Goal: Task Accomplishment & Management: Use online tool/utility

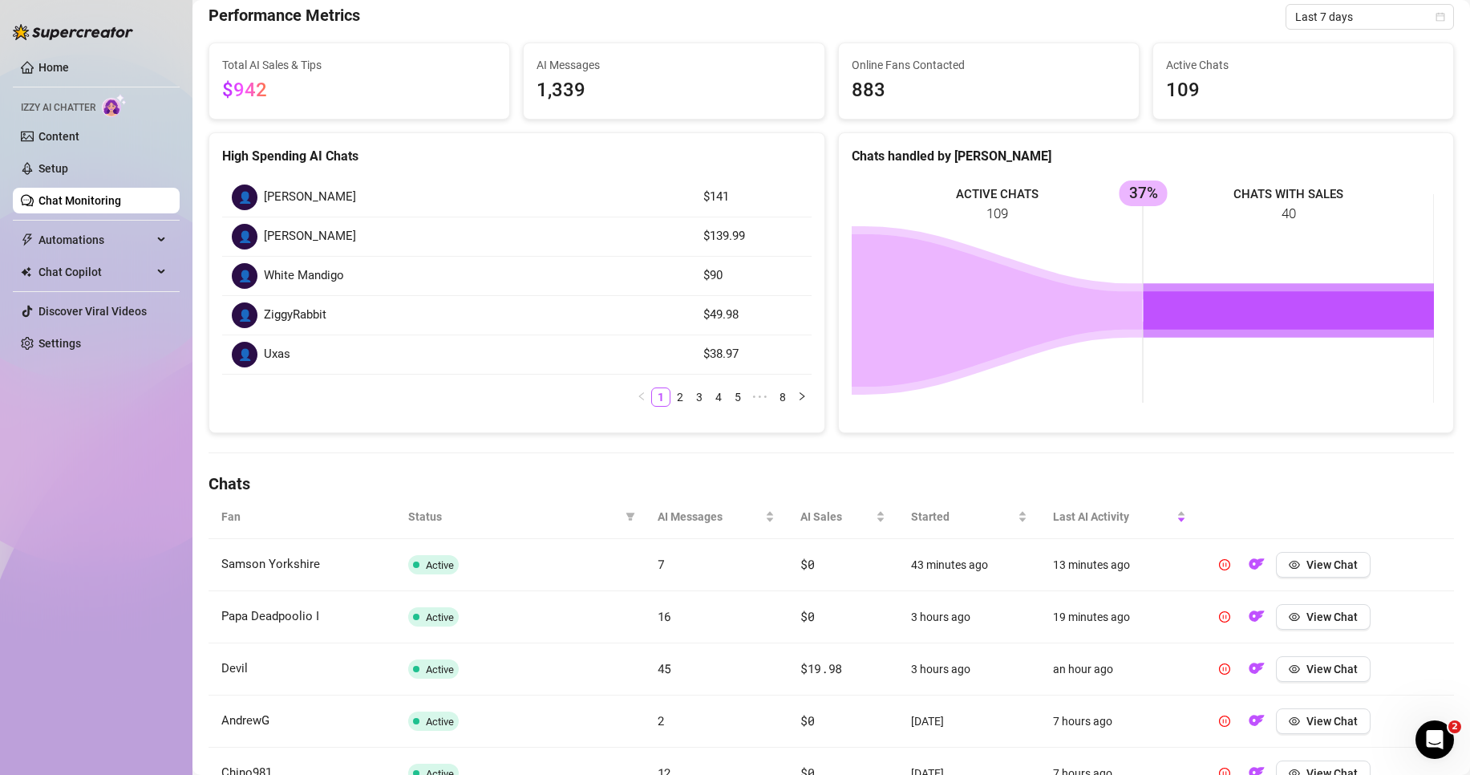
scroll to position [160, 0]
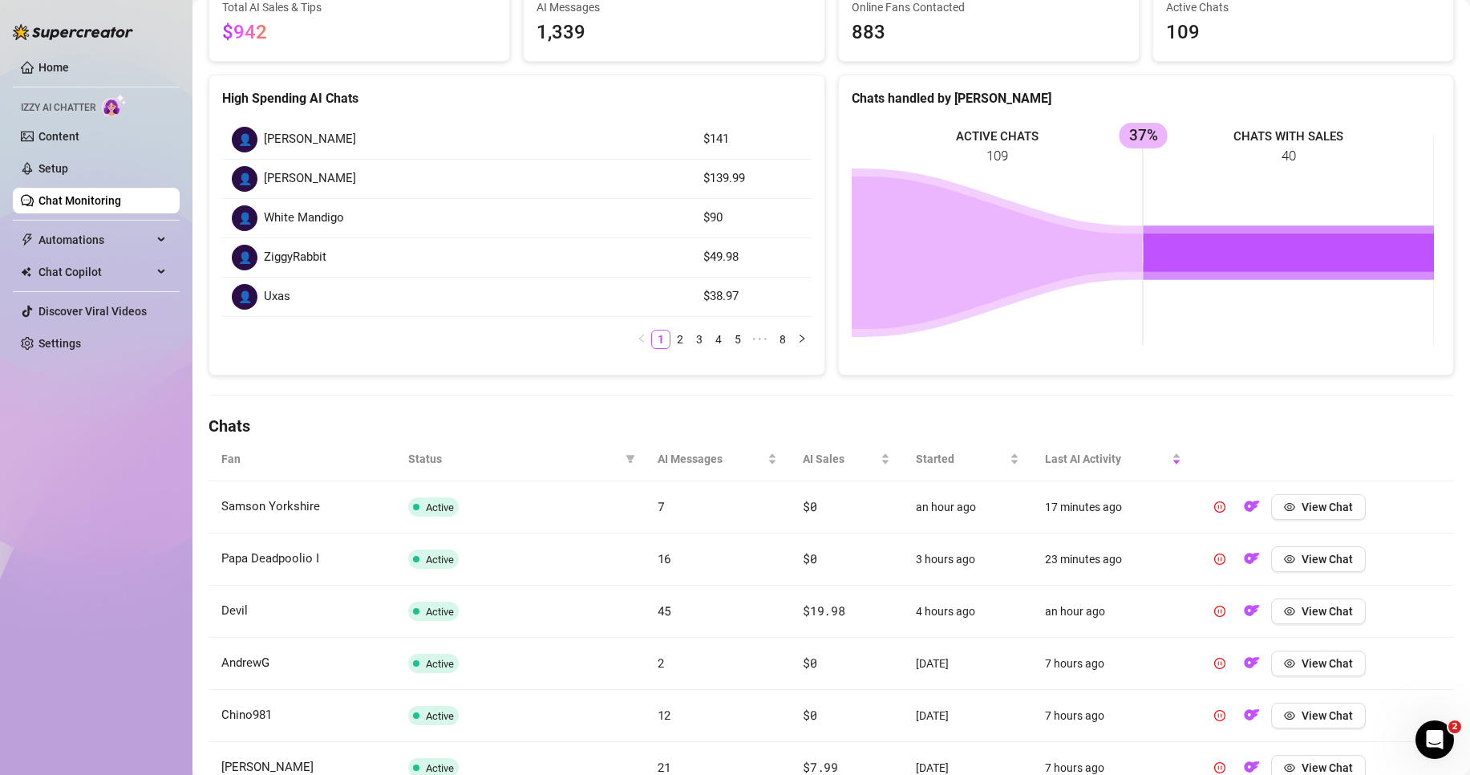
click at [910, 420] on h4 "Chats" at bounding box center [832, 426] width 1246 height 22
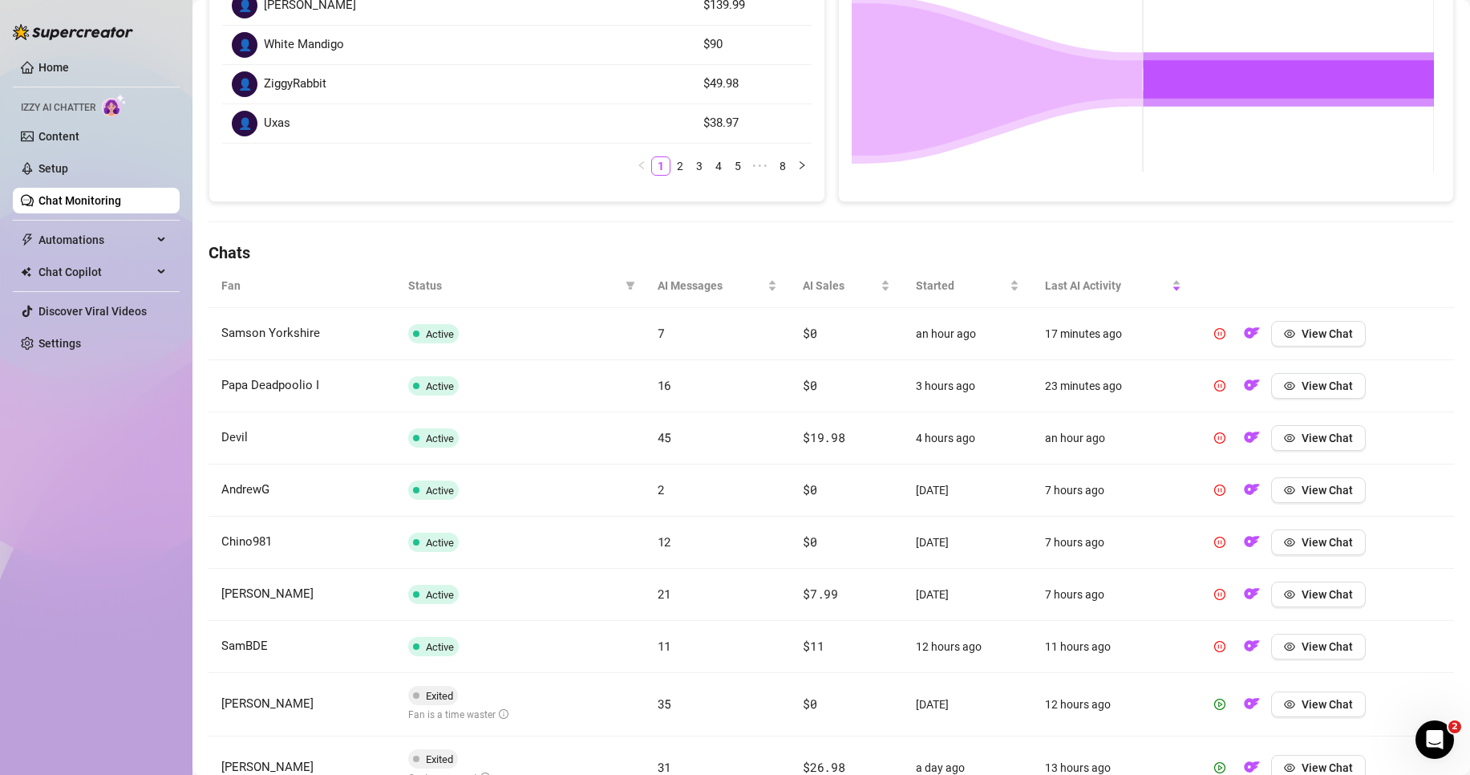
scroll to position [401, 0]
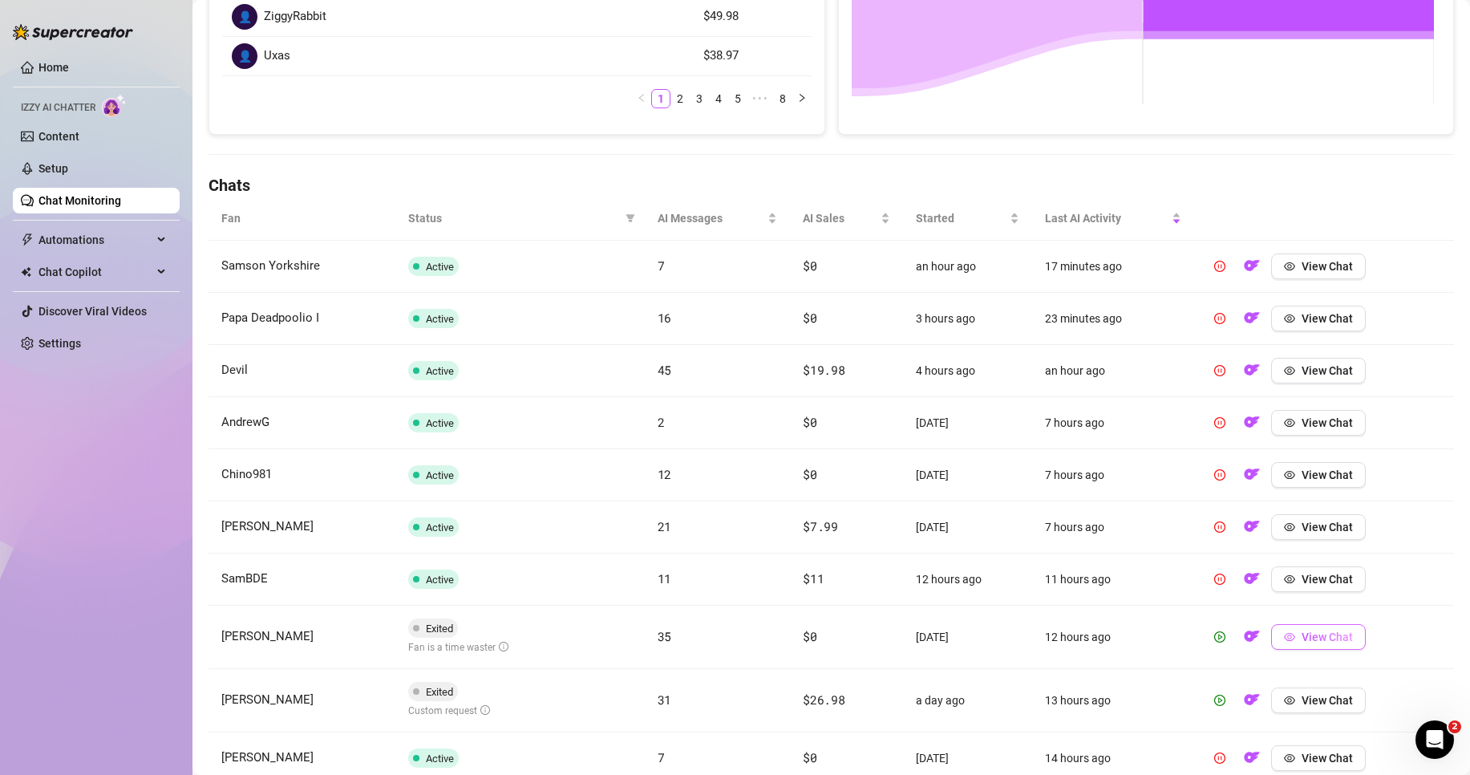
click at [1316, 643] on span "View Chat" at bounding box center [1327, 637] width 51 height 13
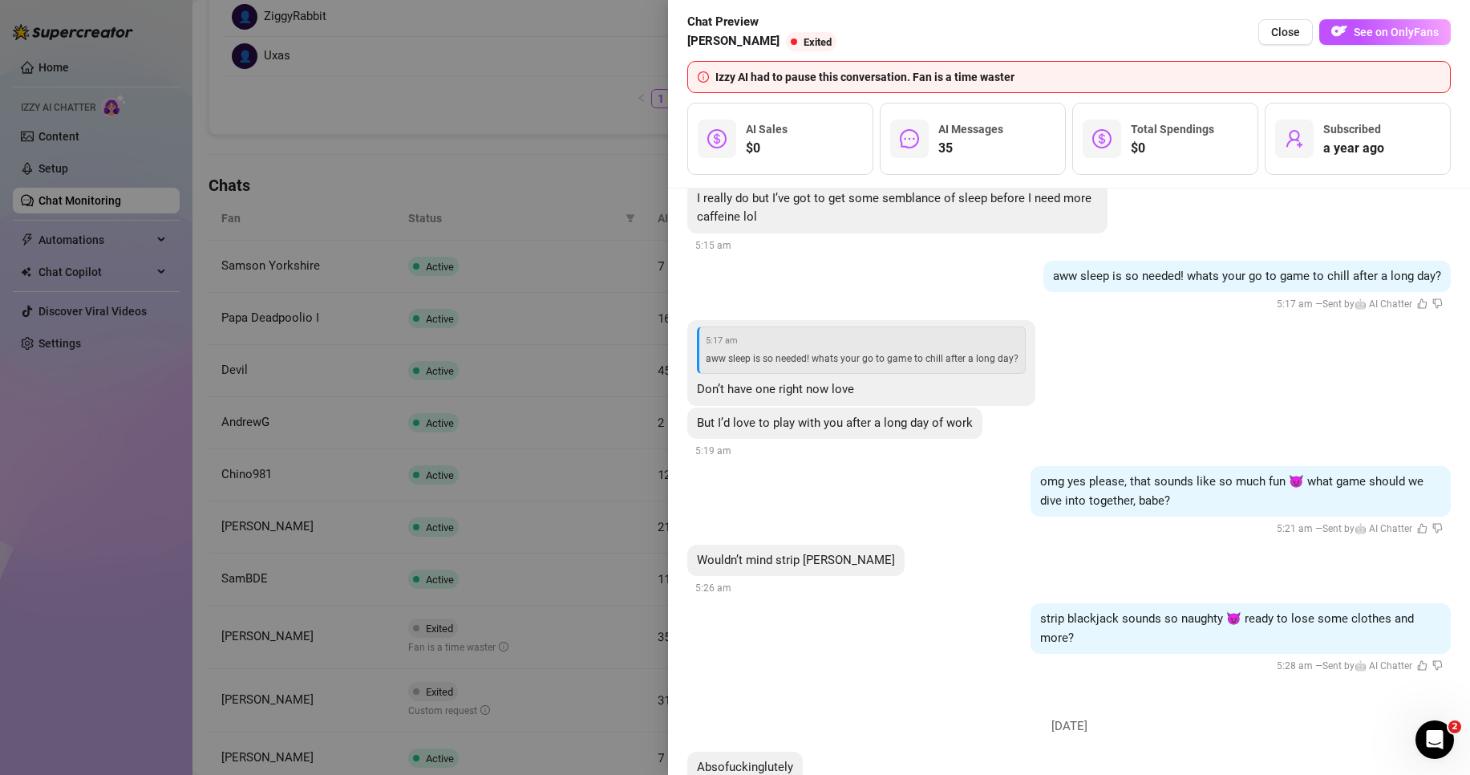
scroll to position [5355, 0]
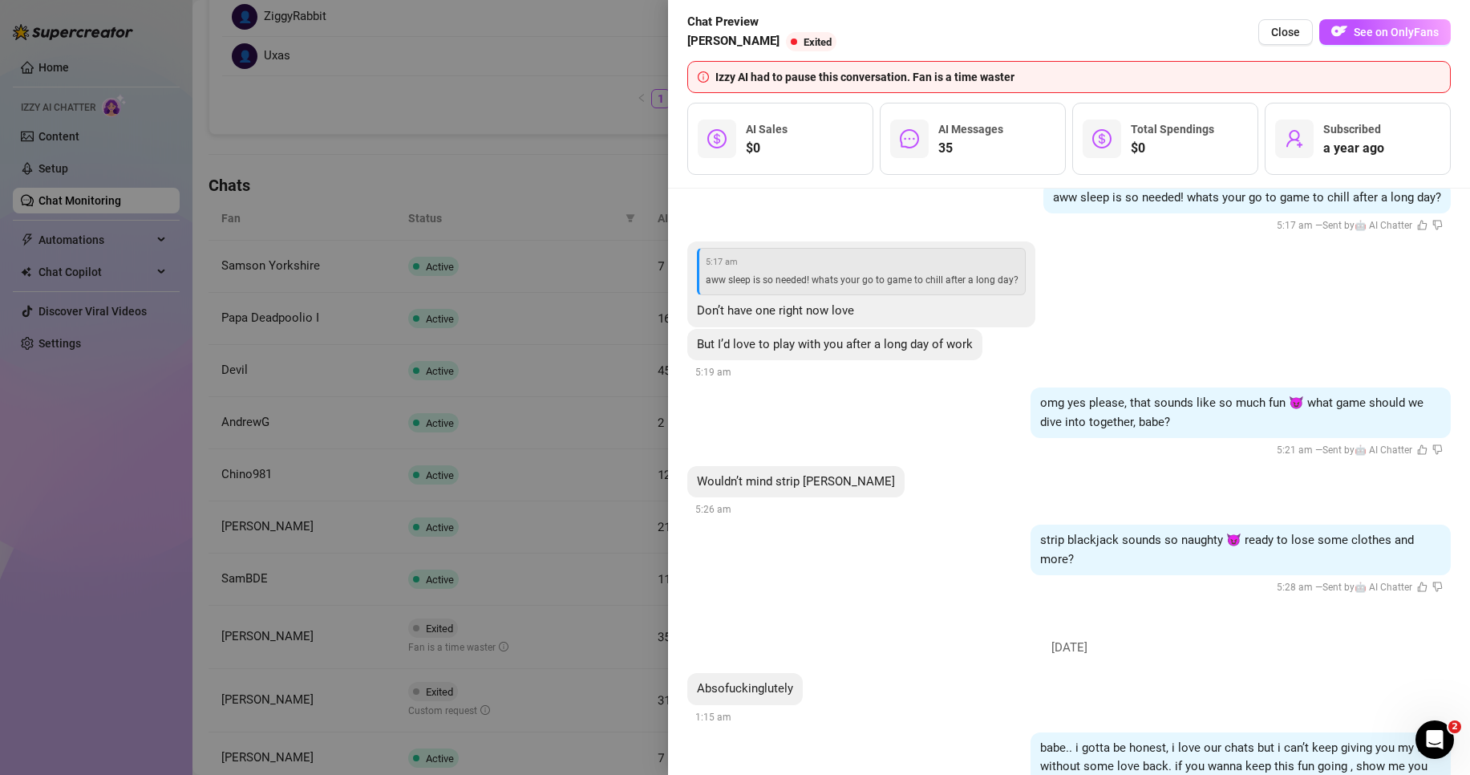
click at [558, 401] on div at bounding box center [735, 387] width 1470 height 775
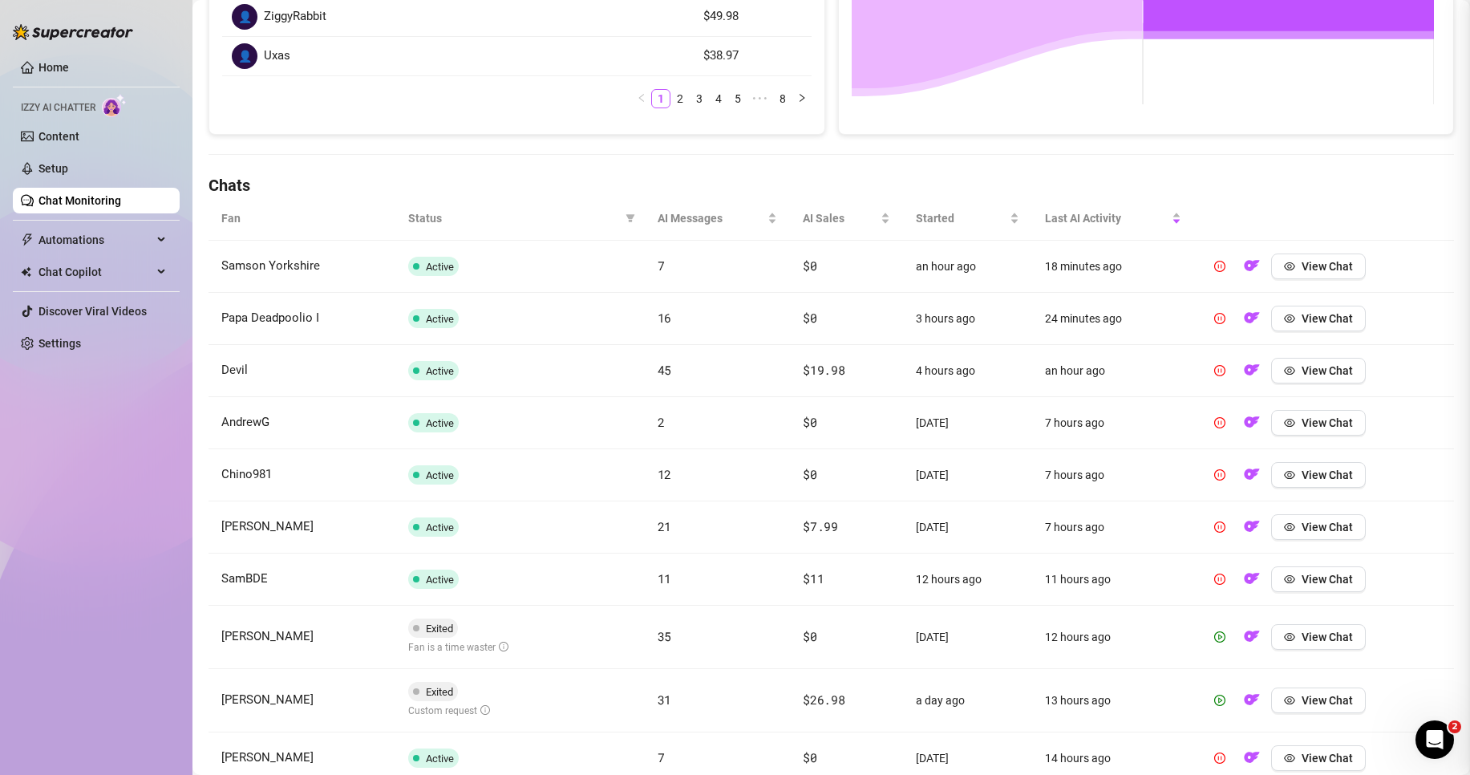
scroll to position [0, 0]
